Goal: Browse casually: Explore the website without a specific task or goal

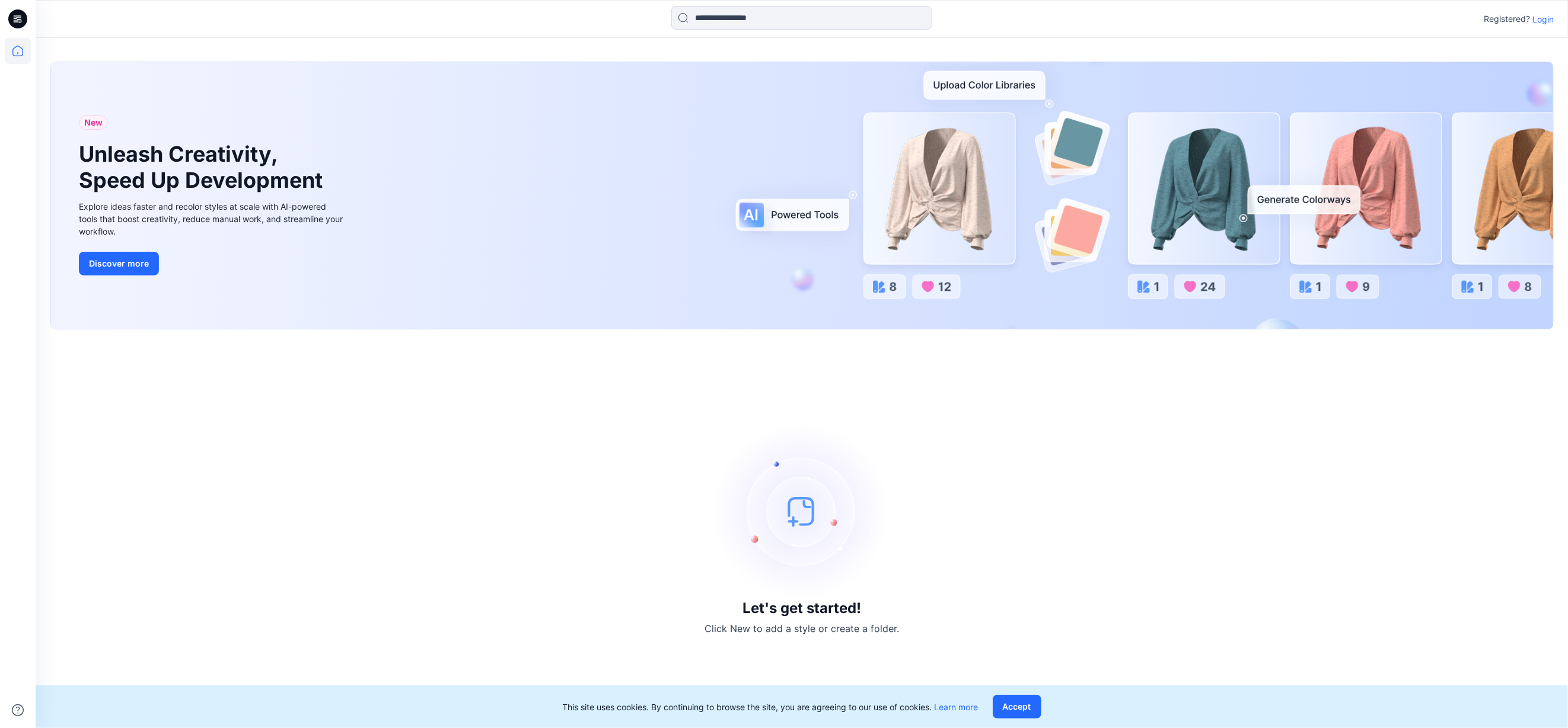
click at [1546, 19] on p "Login" at bounding box center [1543, 19] width 21 height 13
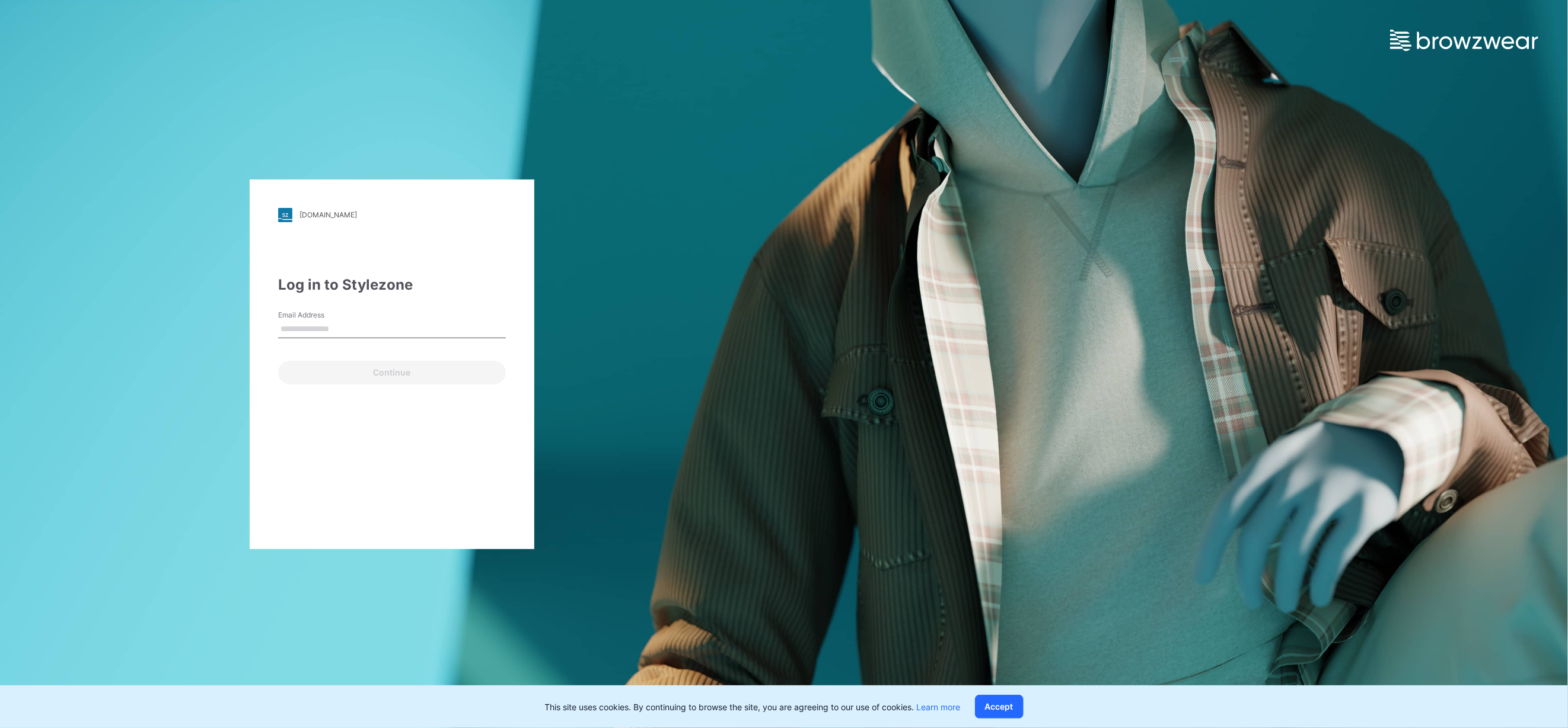
click at [346, 327] on input "Email Address" at bounding box center [392, 329] width 228 height 18
type input "**********"
click at [384, 373] on button "Continue" at bounding box center [392, 373] width 228 height 24
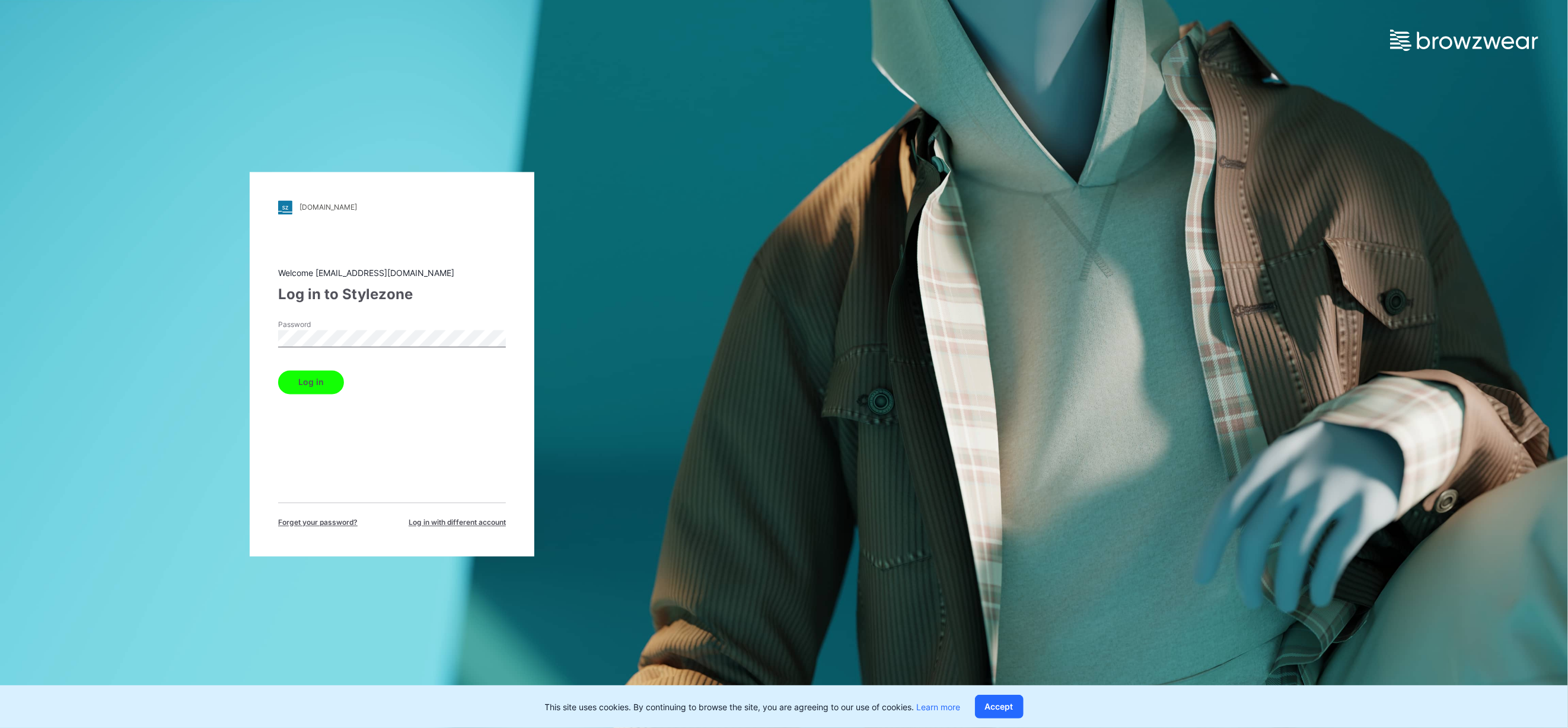
click at [435, 477] on div "Welcome [EMAIL_ADDRESS][DOMAIN_NAME] Log in to Stylezone Password Log in Forget…" at bounding box center [392, 397] width 228 height 261
click at [314, 376] on button "Log in" at bounding box center [310, 383] width 66 height 24
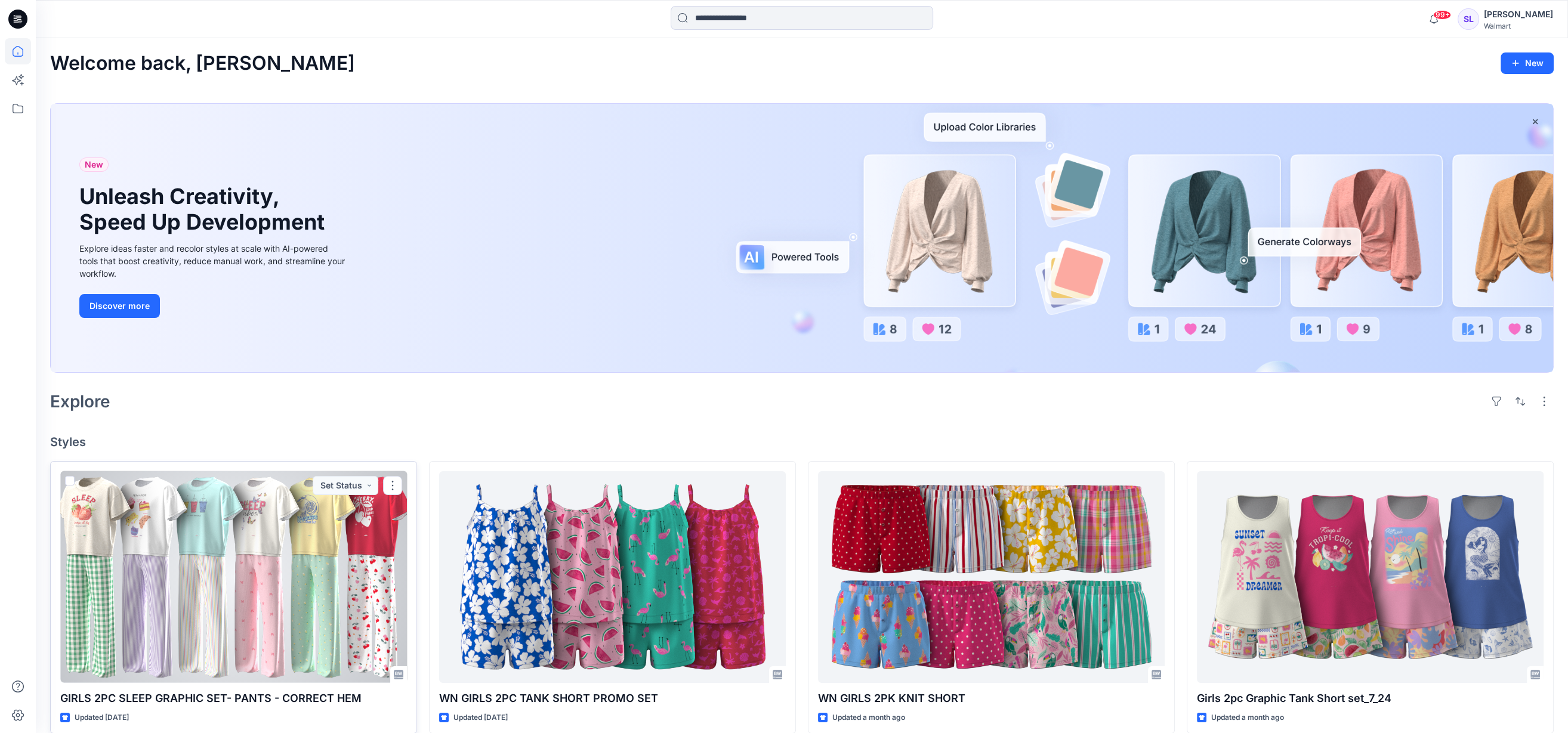
click at [284, 570] on div at bounding box center [233, 577] width 347 height 212
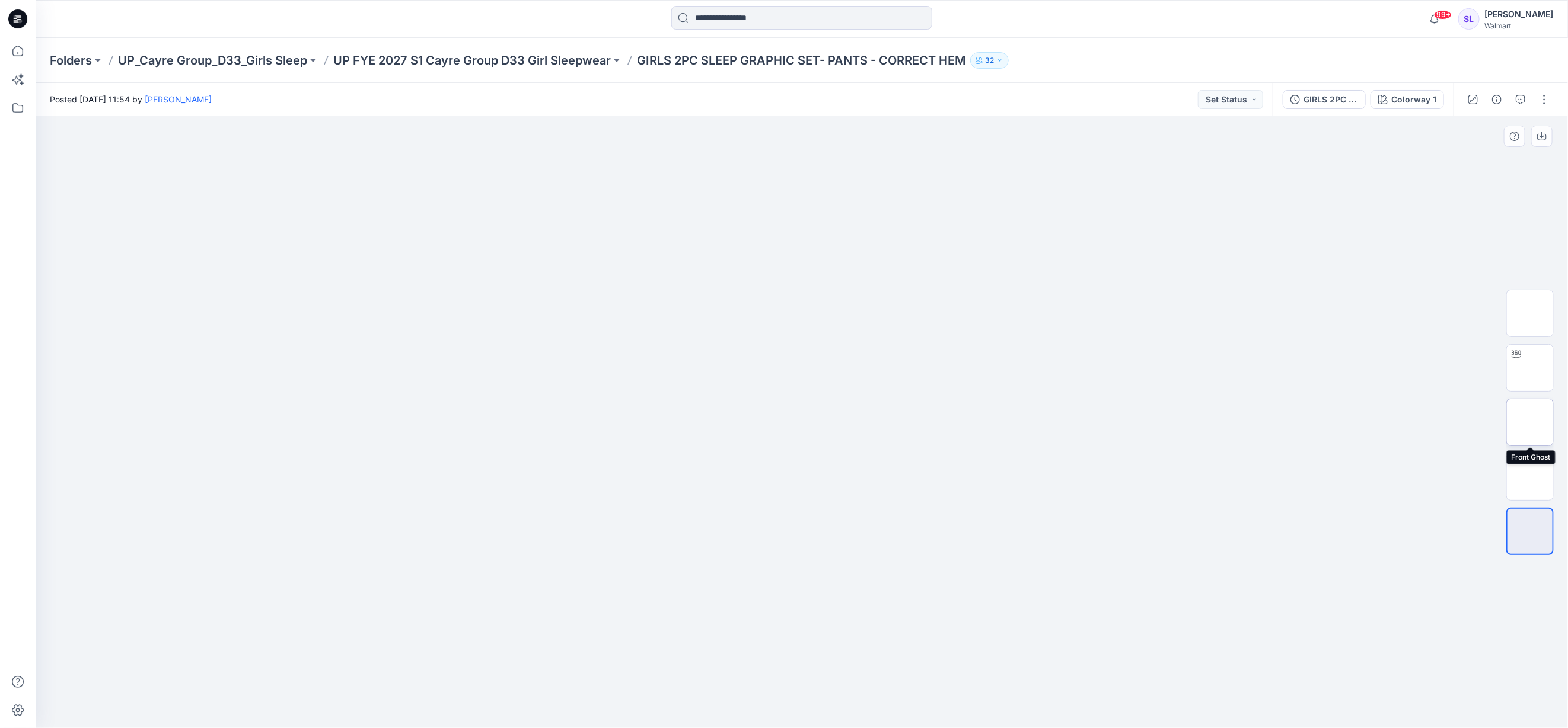
click at [1530, 422] on img at bounding box center [1530, 422] width 0 height 0
click at [1530, 314] on img at bounding box center [1530, 314] width 0 height 0
click at [1530, 477] on img at bounding box center [1530, 477] width 0 height 0
click at [1530, 422] on img at bounding box center [1530, 422] width 0 height 0
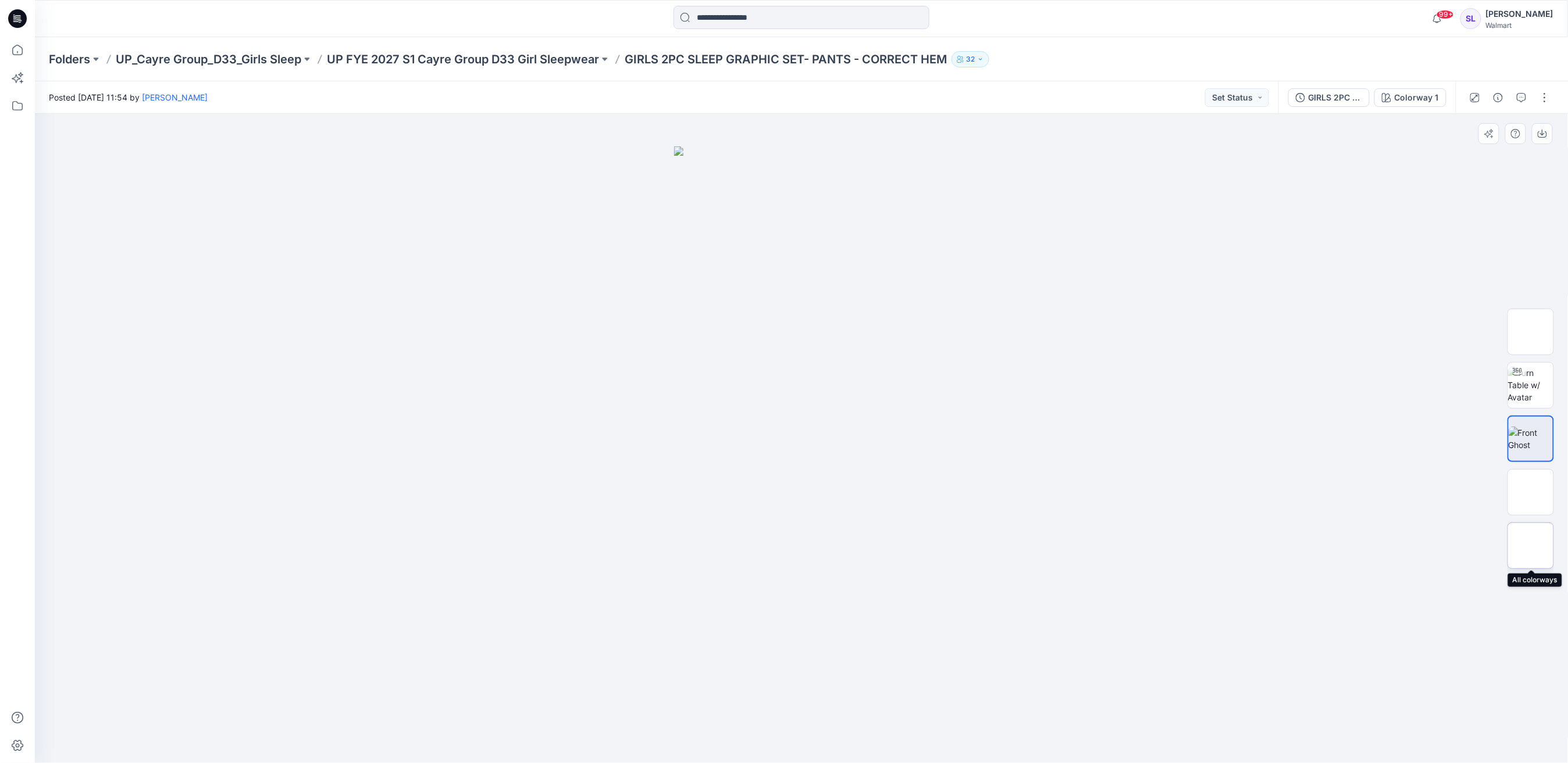
click at [1531, 546] on img at bounding box center [1531, 546] width 0 height 0
click at [682, 265] on img at bounding box center [801, 265] width 582 height 0
click at [1429, 100] on div "Colorway 1" at bounding box center [1417, 98] width 44 height 13
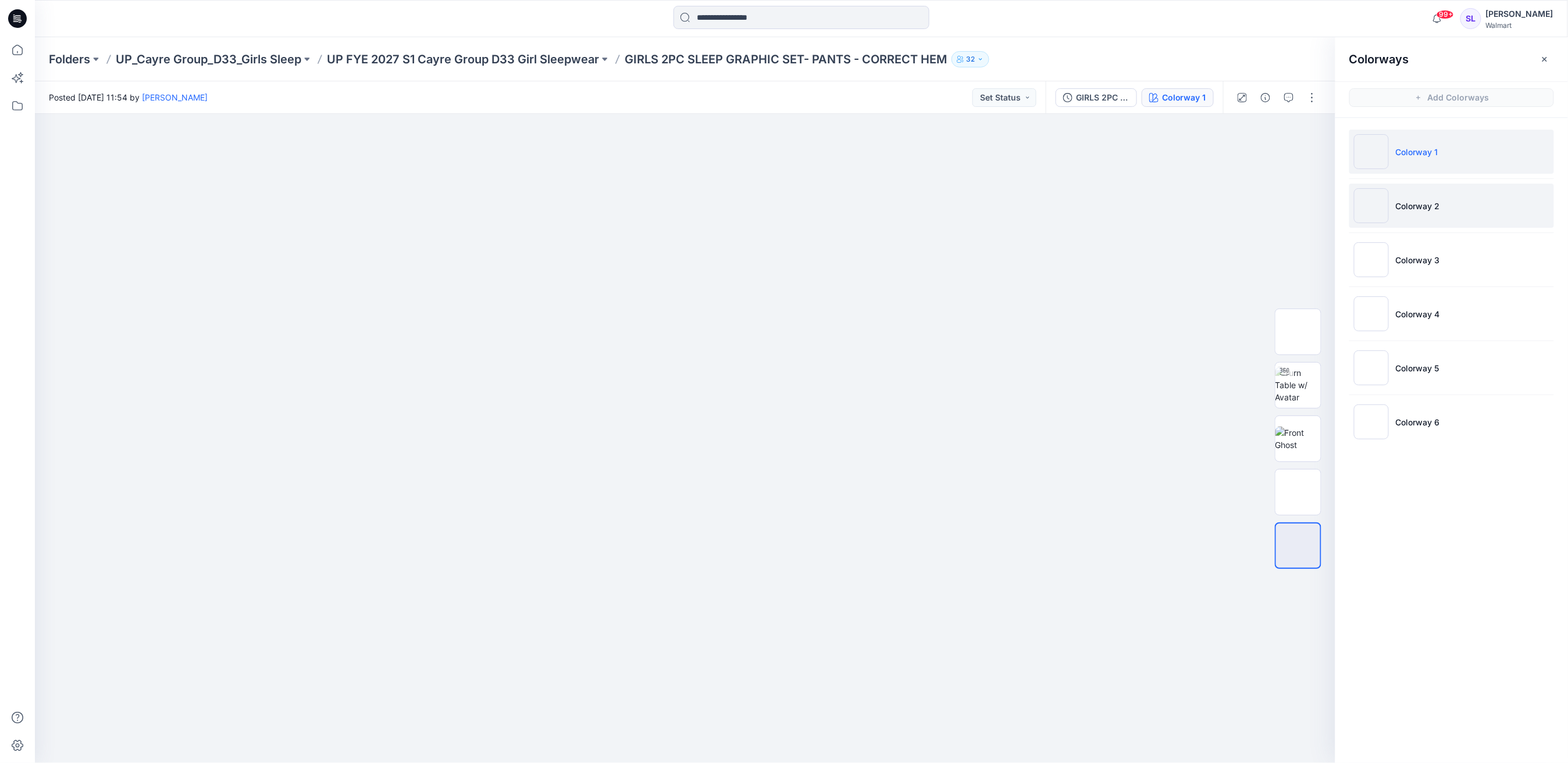
click at [1421, 214] on li "Colorway 2" at bounding box center [1452, 206] width 205 height 44
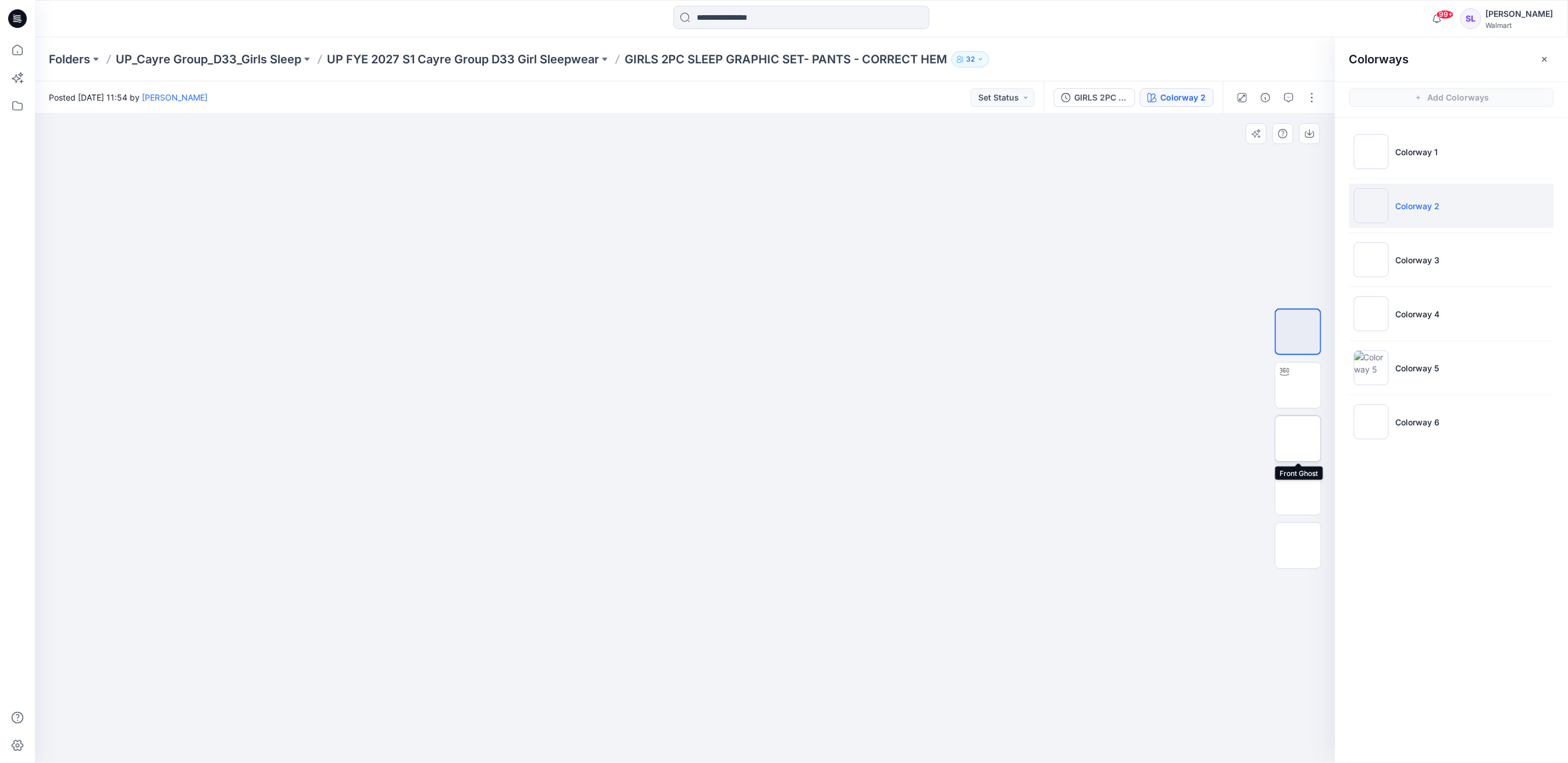
click at [1298, 439] on img at bounding box center [1298, 439] width 0 height 0
click at [1425, 256] on p "Colorway 3" at bounding box center [1418, 260] width 44 height 12
click at [1298, 439] on img at bounding box center [1298, 439] width 0 height 0
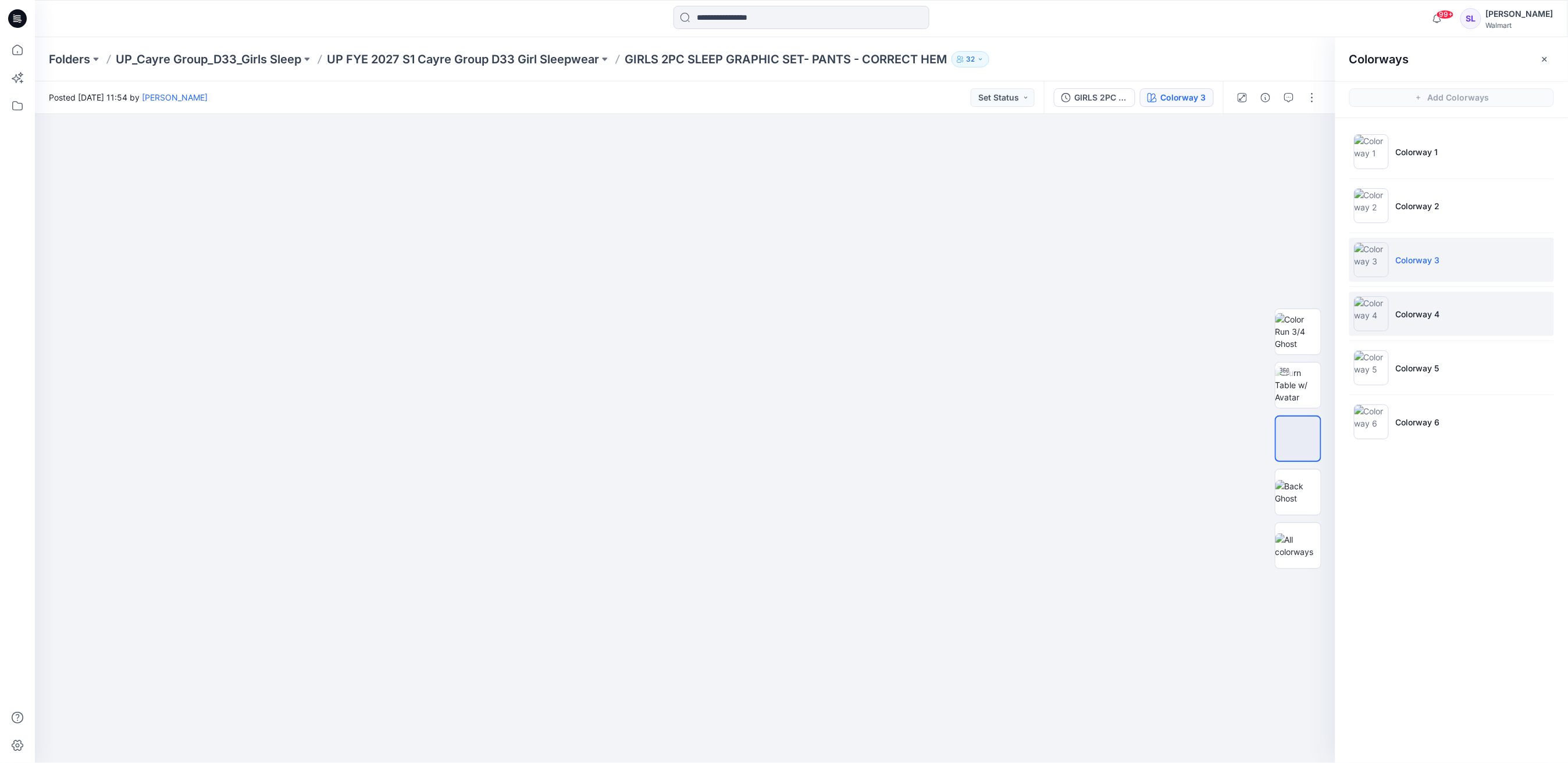
click at [1432, 321] on li "Colorway 4" at bounding box center [1452, 314] width 205 height 44
click at [1298, 439] on img at bounding box center [1298, 439] width 0 height 0
click at [1428, 367] on p "Colorway 5" at bounding box center [1417, 368] width 44 height 12
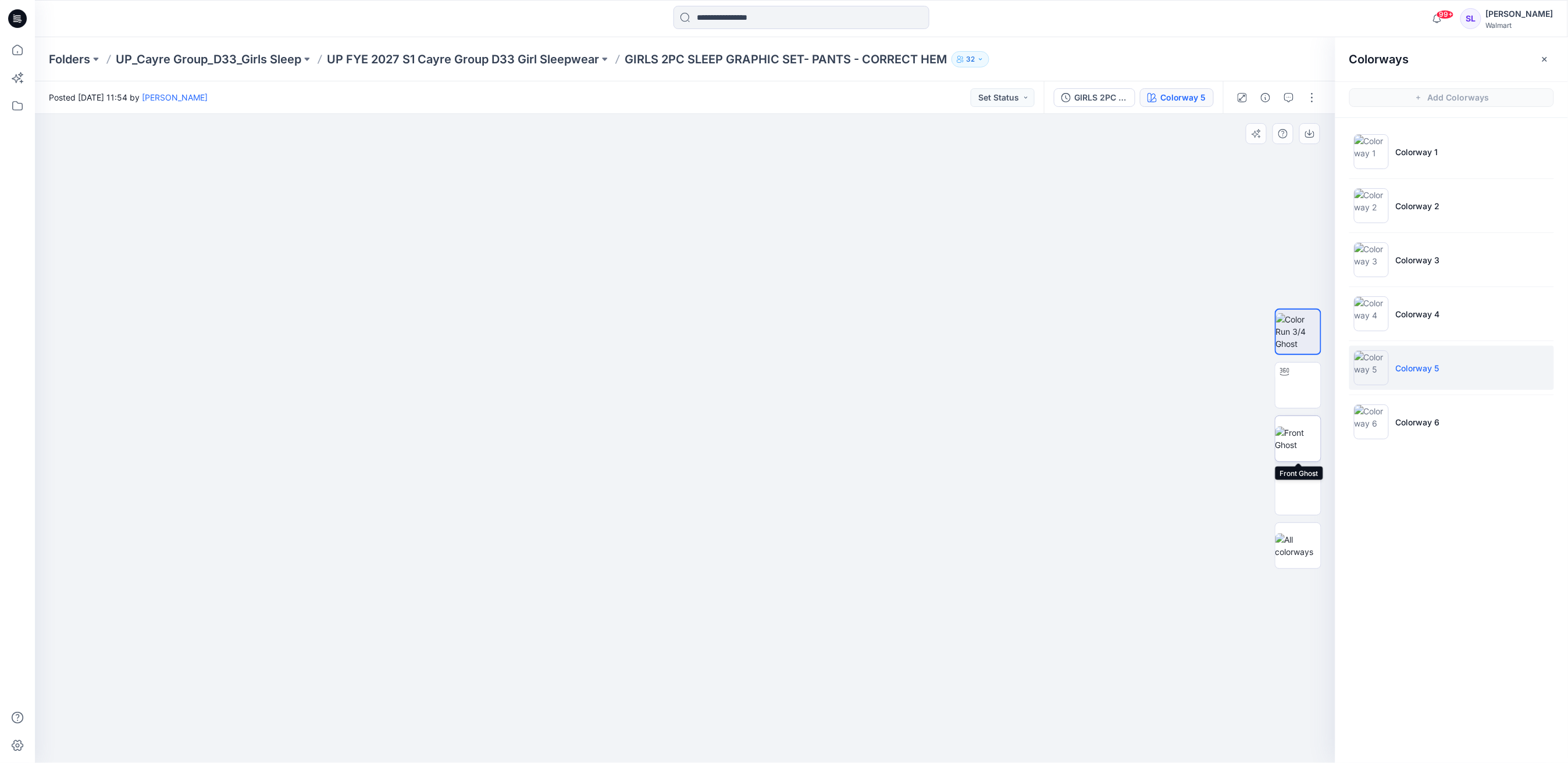
click at [1302, 436] on img at bounding box center [1298, 439] width 46 height 24
click at [1428, 416] on p "Colorway 6" at bounding box center [1418, 422] width 44 height 12
click at [1301, 432] on img at bounding box center [1298, 439] width 46 height 24
